Goal: Task Accomplishment & Management: Complete application form

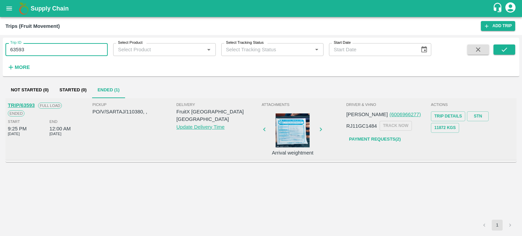
click at [43, 50] on input "63593" at bounding box center [56, 49] width 102 height 13
click at [43, 50] on input "9" at bounding box center [56, 49] width 102 height 13
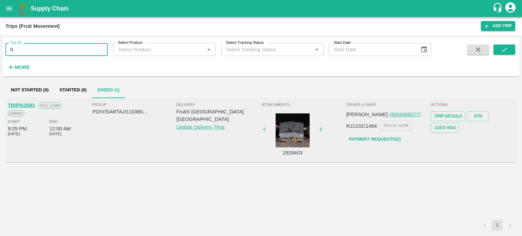
click at [41, 51] on input "9" at bounding box center [56, 49] width 102 height 13
type input "9"
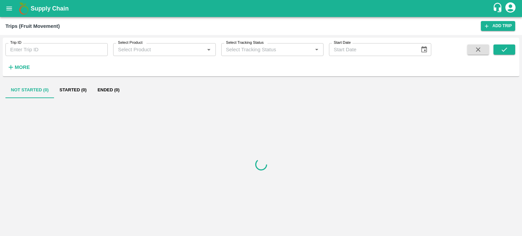
click at [30, 67] on button "More" at bounding box center [18, 67] width 26 height 12
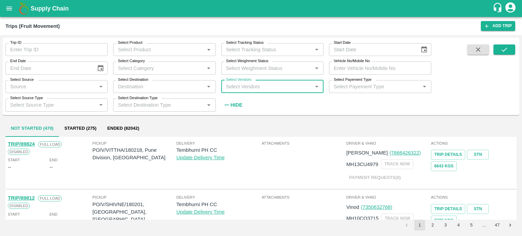
click at [251, 86] on input "Select Vendors" at bounding box center [266, 86] width 87 height 9
type input "AKEE;"
type input "AKEEL"
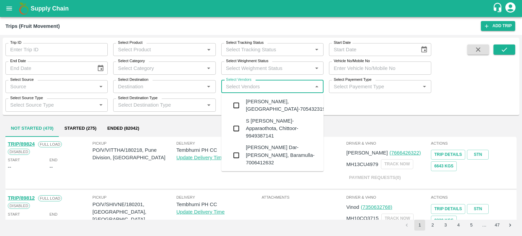
click at [261, 149] on div "Akeel Ayoub Dar-Noor Abad, Baramulla-7006412632" at bounding box center [282, 155] width 72 height 23
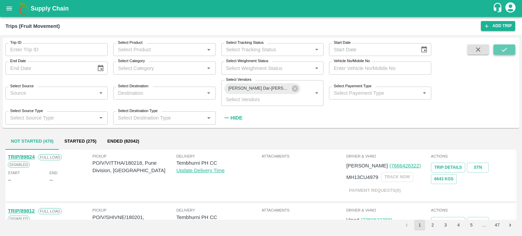
click at [501, 47] on icon "submit" at bounding box center [503, 49] width 7 height 7
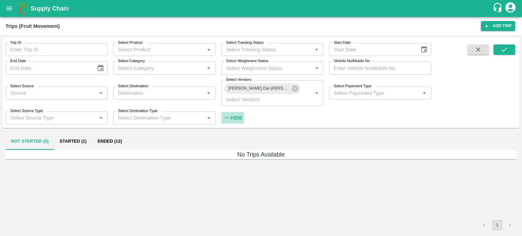
click at [241, 117] on strong "Hide" at bounding box center [236, 117] width 12 height 5
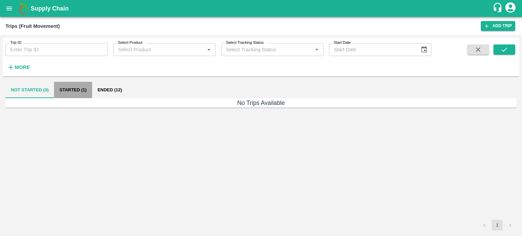
click at [78, 87] on button "Started (1)" at bounding box center [73, 90] width 38 height 16
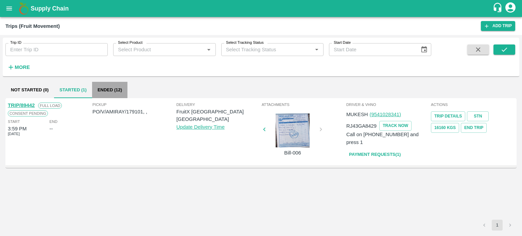
click at [113, 94] on button "Ended (12)" at bounding box center [109, 90] width 35 height 16
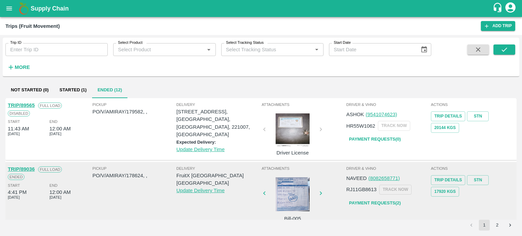
click at [115, 138] on div "Pickup PO/V/AMIRAY/179582, ," at bounding box center [134, 128] width 84 height 53
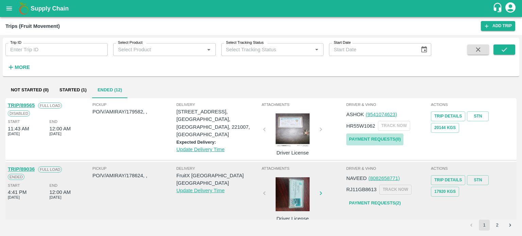
click at [374, 140] on link "Payment Requests( 0 )" at bounding box center [374, 139] width 57 height 12
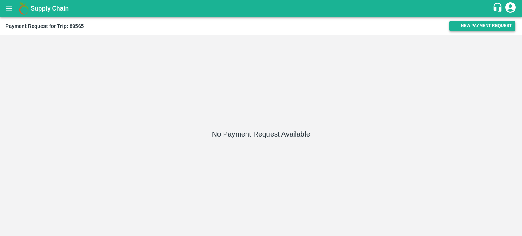
click at [475, 26] on button "New Payment Request" at bounding box center [482, 26] width 66 height 10
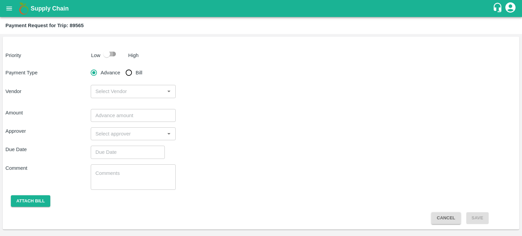
click at [106, 48] on input "checkbox" at bounding box center [106, 54] width 39 height 13
checkbox input "true"
click at [128, 74] on input "Bill" at bounding box center [129, 73] width 14 height 14
radio input "true"
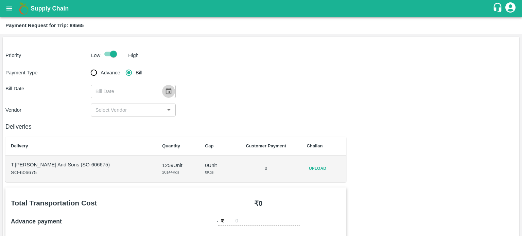
click at [165, 92] on icon "Choose date" at bounding box center [168, 91] width 7 height 7
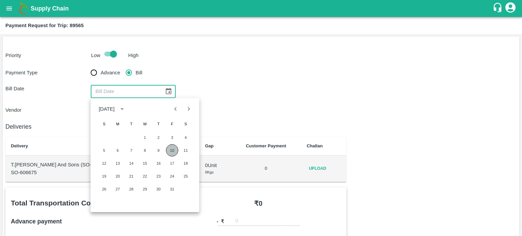
click at [171, 149] on button "10" at bounding box center [172, 150] width 12 height 12
type input "[DATE]"
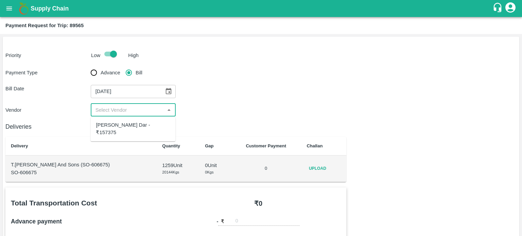
click at [109, 109] on input "input" at bounding box center [128, 110] width 70 height 9
click at [132, 126] on div "[PERSON_NAME] Dar - ₹157375" at bounding box center [133, 128] width 74 height 15
type input "[PERSON_NAME] Dar - ₹157375"
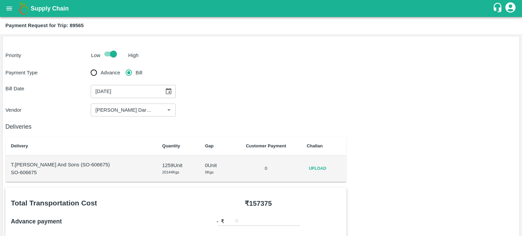
click at [196, 87] on div "Bill Date [DATE] ​" at bounding box center [260, 91] width 511 height 13
click at [11, 13] on button "open drawer" at bounding box center [9, 9] width 16 height 16
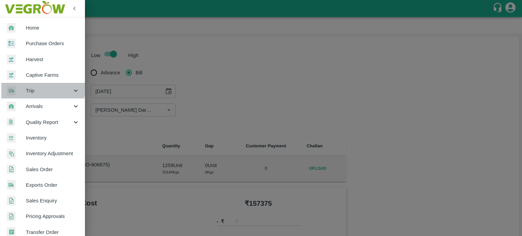
click at [38, 87] on div "Trip" at bounding box center [42, 91] width 85 height 16
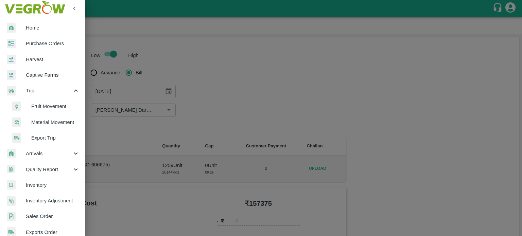
click at [44, 104] on span "Fruit Movement" at bounding box center [55, 106] width 48 height 7
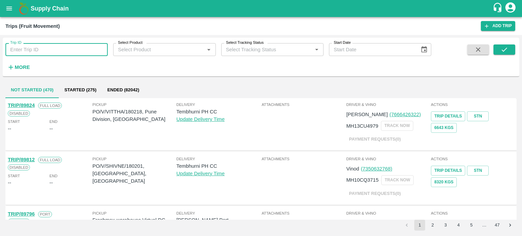
click at [49, 52] on input "Trip ID" at bounding box center [56, 49] width 102 height 13
type input "89565"
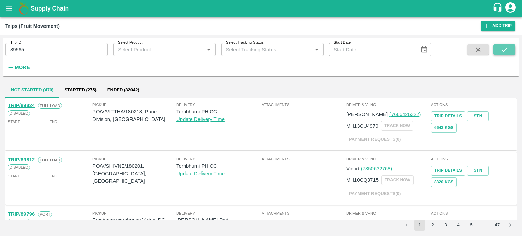
click at [501, 51] on icon "submit" at bounding box center [503, 49] width 7 height 7
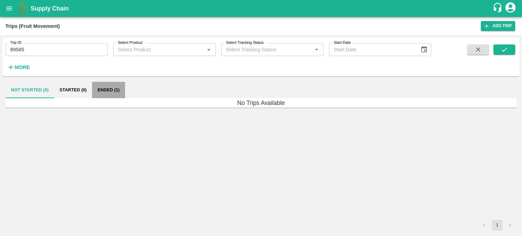
click at [108, 89] on button "Ended (1)" at bounding box center [108, 90] width 33 height 16
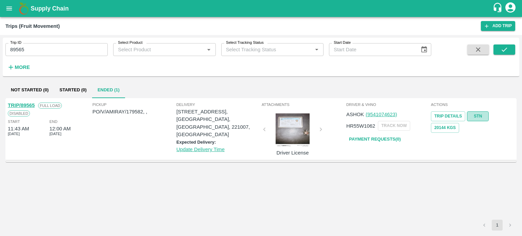
click at [474, 120] on link "STN" at bounding box center [478, 116] width 22 height 10
click at [311, 180] on div "TRIP/89565 Full Load Disabled Start 11:43 AM [DATE] End 12:00 AM [DATE] Pickup …" at bounding box center [260, 159] width 511 height 122
click at [449, 116] on link "Trip Details" at bounding box center [448, 116] width 34 height 10
click at [87, 184] on div "TRIP/89565 Full Load Disabled Start 11:43 AM [DATE] End 12:00 AM [DATE] Pickup …" at bounding box center [260, 159] width 511 height 122
